Goal: Transaction & Acquisition: Download file/media

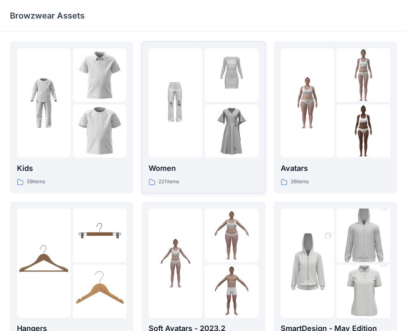
scroll to position [205, 0]
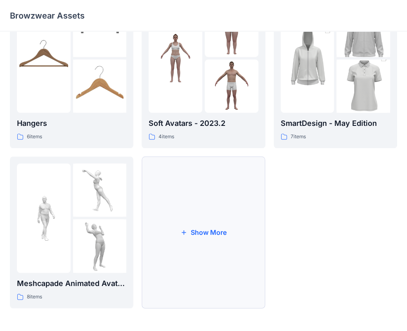
click at [226, 200] on button "Show More" at bounding box center [203, 233] width 123 height 152
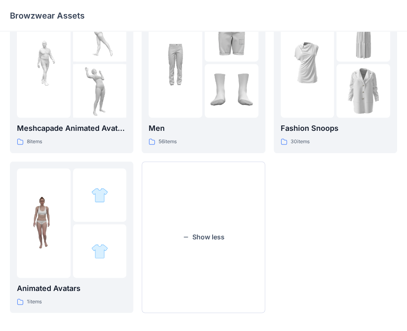
scroll to position [366, 0]
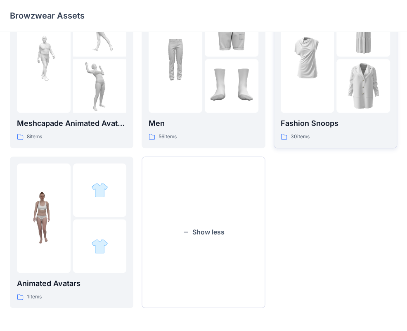
click at [326, 100] on div at bounding box center [308, 57] width 54 height 109
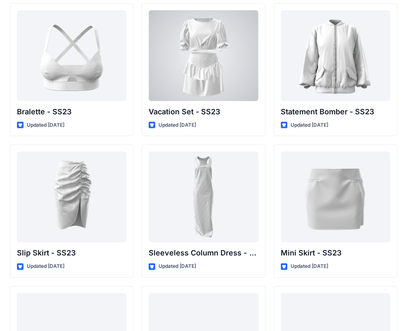
scroll to position [1035, 0]
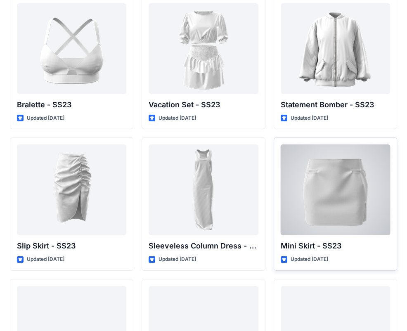
click at [307, 194] on div at bounding box center [335, 190] width 109 height 91
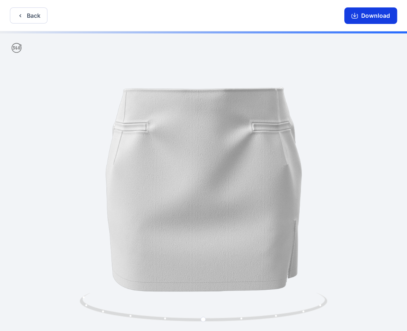
click at [364, 14] on button "Download" at bounding box center [370, 15] width 53 height 17
